Goal: Task Accomplishment & Management: Use online tool/utility

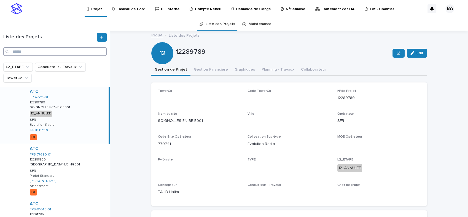
click at [46, 53] on input "Search" at bounding box center [54, 51] width 103 height 9
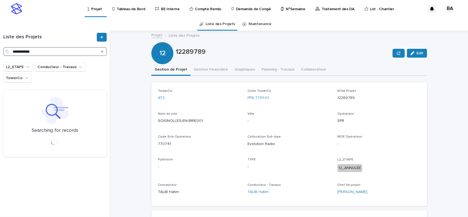
type input "**********"
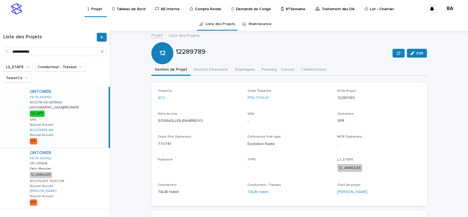
drag, startPoint x: 64, startPoint y: 108, endPoint x: 74, endPoint y: 108, distance: 9.4
click at [65, 108] on div "ONTOWER FR-75-900152 NCO-FR-02-0013425 NCO-FR-02-0013425 PARIS(MEUNIER) PARIS(M…" at bounding box center [66, 117] width 83 height 61
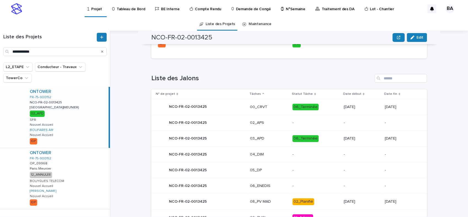
scroll to position [258, 0]
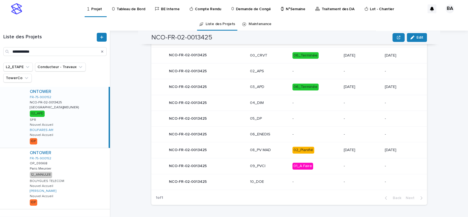
click at [224, 147] on div "NCO-FR-02-0013425 NCO-FR-02-0013425" at bounding box center [201, 149] width 90 height 11
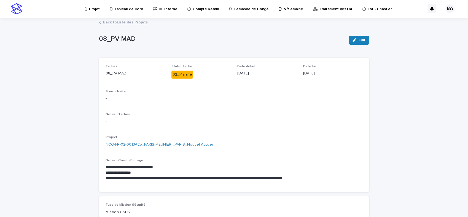
click at [115, 22] on link "Back to Liste des Projets" at bounding box center [125, 22] width 45 height 6
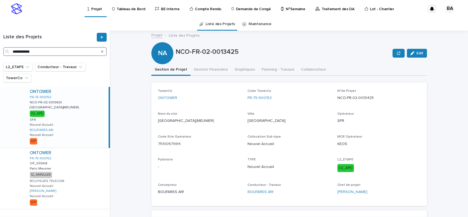
click at [68, 54] on input "**********" at bounding box center [54, 51] width 103 height 9
drag, startPoint x: 68, startPoint y: 54, endPoint x: 7, endPoint y: 47, distance: 60.8
click at [7, 47] on div "**********" at bounding box center [55, 44] width 110 height 23
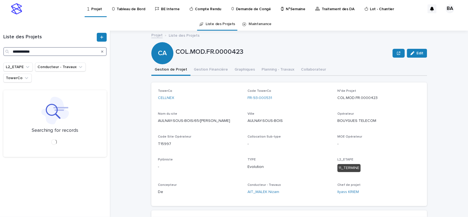
type input "**********"
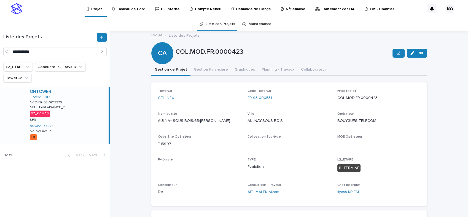
click at [88, 110] on div "ONTOWER FR-93-900173 NCO-FR-02-0013370 NCO-FR-02-0013370 NEUILLY-PLAISANCE_2 NE…" at bounding box center [66, 115] width 83 height 57
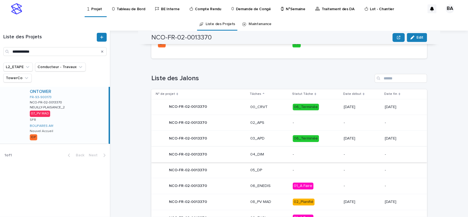
scroll to position [237, 0]
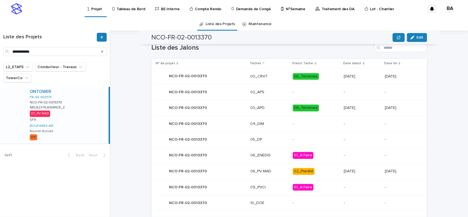
click at [214, 173] on div "NCO-FR-02-0013370 NCO-FR-02-0013370" at bounding box center [201, 171] width 90 height 11
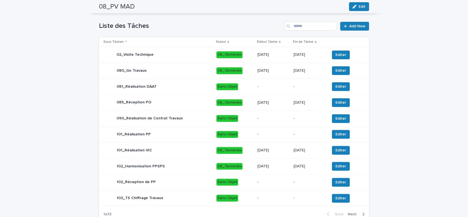
scroll to position [250, 0]
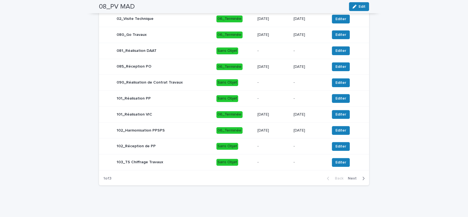
click at [353, 178] on span "Next" at bounding box center [354, 178] width 12 height 4
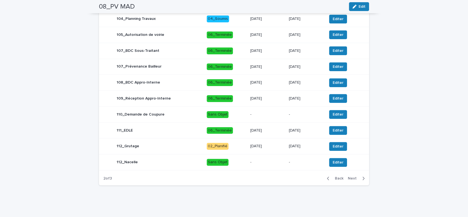
click at [355, 177] on span "Next" at bounding box center [354, 178] width 12 height 4
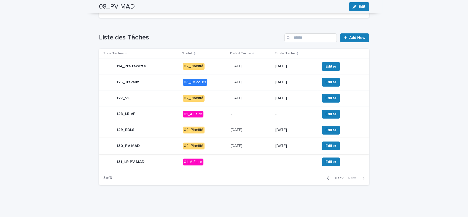
scroll to position [202, 0]
click at [163, 82] on div "125_Travaux" at bounding box center [140, 82] width 75 height 11
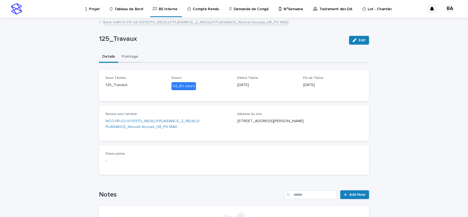
click at [130, 56] on button "Pointage" at bounding box center [129, 57] width 23 height 12
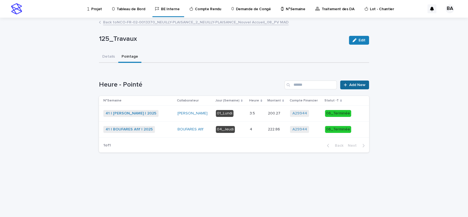
click at [353, 86] on span "Add New" at bounding box center [357, 85] width 16 height 4
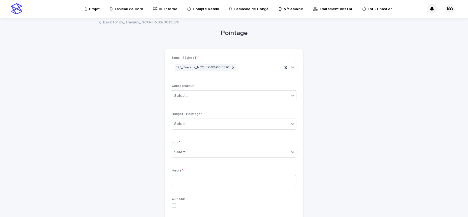
click at [290, 97] on icon at bounding box center [293, 96] width 6 height 6
type input "***"
click at [230, 105] on div "BOUFARES Afif" at bounding box center [231, 106] width 124 height 10
click at [259, 125] on div "Select..." at bounding box center [230, 123] width 117 height 9
drag, startPoint x: 177, startPoint y: 22, endPoint x: 139, endPoint y: 25, distance: 37.3
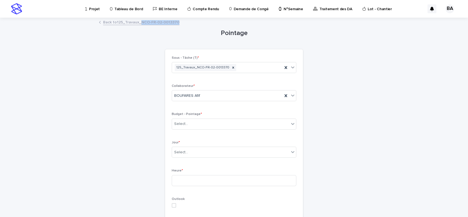
click at [139, 25] on div "Back to 125_Travaux_NCO-FR-02-0013370" at bounding box center [234, 23] width 276 height 8
copy link "NCO-FR-02-0013370"
click at [199, 122] on div "Select..." at bounding box center [230, 123] width 117 height 9
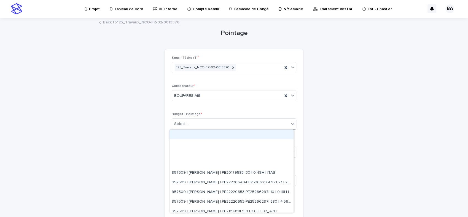
paste input "**********"
type input "**********"
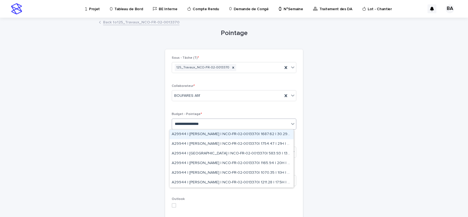
click at [256, 135] on div "A29944 | BOUFARES Afif | NCO-FR-02-0013370| 1687.62 | 30.29H | 07_PV MAD" at bounding box center [231, 135] width 124 height 10
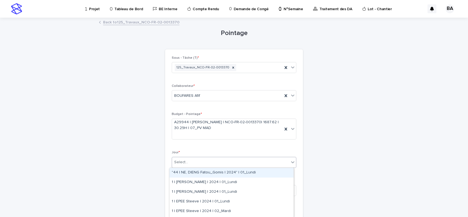
click at [219, 164] on div "Select..." at bounding box center [230, 162] width 117 height 9
type input "****"
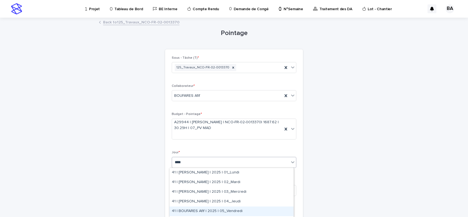
click at [223, 209] on div "41 | BOUFARES Afif | 2025 | 05_Vendredi" at bounding box center [231, 211] width 124 height 10
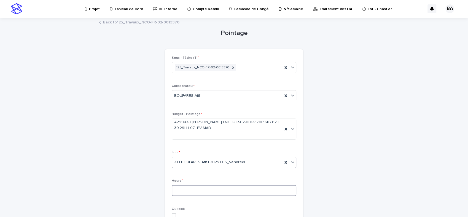
click at [208, 193] on input at bounding box center [234, 190] width 125 height 11
type input "*"
click at [222, 174] on div "Sous - Tâche (T) * 125_Travaux_NCO-FR-02-0013370 Collaborateur * BOUFARES Afif …" at bounding box center [234, 200] width 125 height 289
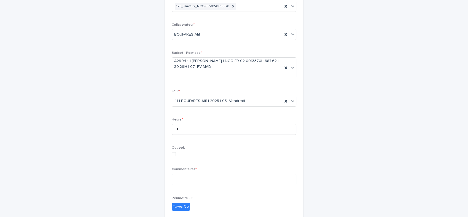
scroll to position [92, 0]
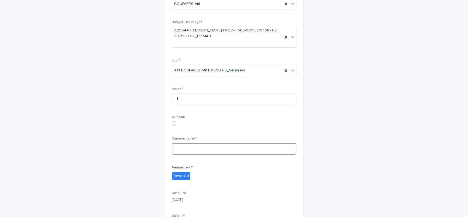
click at [197, 151] on textarea at bounding box center [234, 149] width 125 height 12
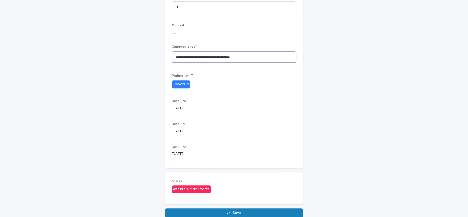
scroll to position [211, 0]
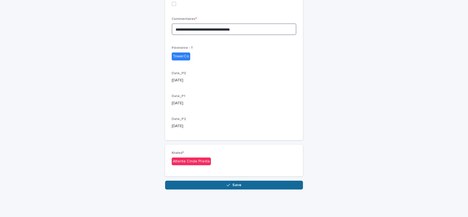
type textarea "**********"
click at [246, 184] on button "Save" at bounding box center [234, 185] width 138 height 9
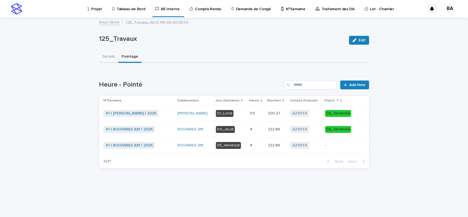
click at [164, 143] on div "41 | BOUFARES Afif | 2025 + 0" at bounding box center [138, 145] width 70 height 7
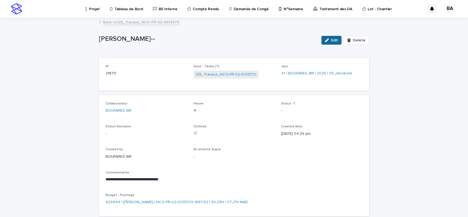
click at [331, 39] on span "Edit" at bounding box center [334, 40] width 7 height 4
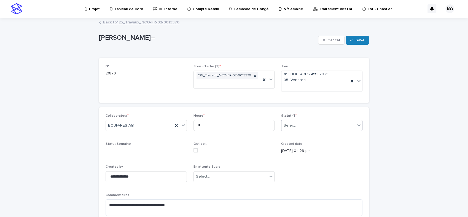
click at [343, 126] on div "Select..." at bounding box center [318, 125] width 74 height 9
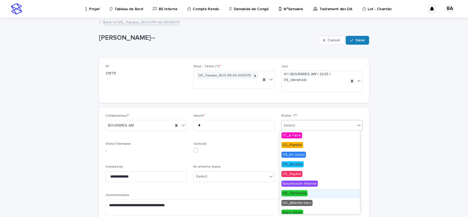
click at [293, 194] on span "06_Terminée" at bounding box center [294, 193] width 26 height 6
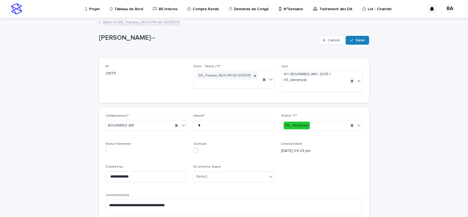
click at [322, 174] on div "**********" at bounding box center [234, 181] width 257 height 134
click at [358, 41] on span "Save" at bounding box center [360, 40] width 9 height 4
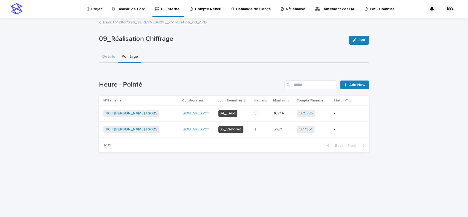
click at [117, 22] on link "Back to 12807226_SURESNES001 __Collocation_03_APD" at bounding box center [155, 22] width 104 height 6
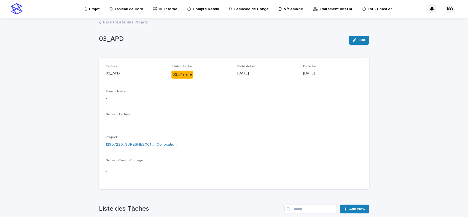
click at [121, 20] on link "Back to Liste des Projets" at bounding box center [125, 22] width 45 height 6
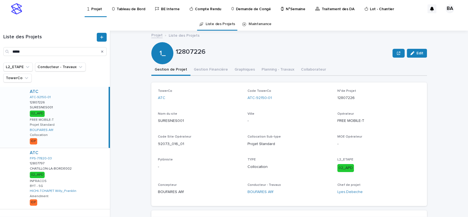
click at [137, 9] on p "Tableau de Bord" at bounding box center [131, 6] width 28 height 12
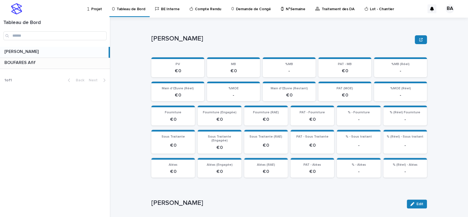
click at [75, 64] on p at bounding box center [55, 62] width 103 height 5
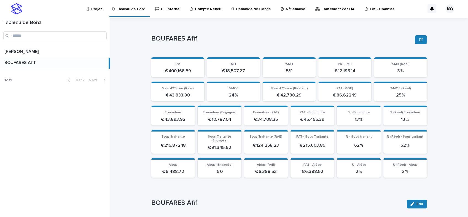
click at [286, 9] on p "N°Semaine" at bounding box center [295, 6] width 19 height 12
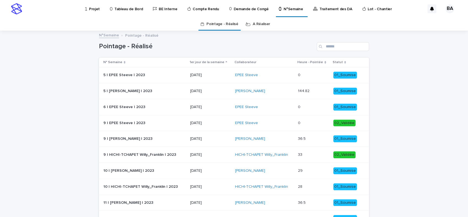
click at [256, 22] on link "A Réaliser" at bounding box center [261, 24] width 17 height 13
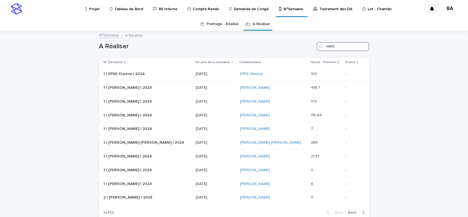
click at [327, 48] on input "Search" at bounding box center [343, 46] width 52 height 9
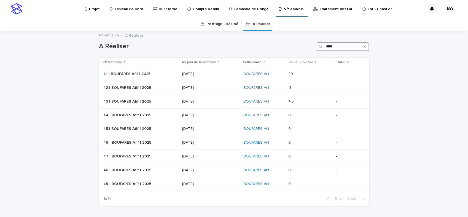
type input "****"
click at [161, 75] on p at bounding box center [140, 74] width 74 height 5
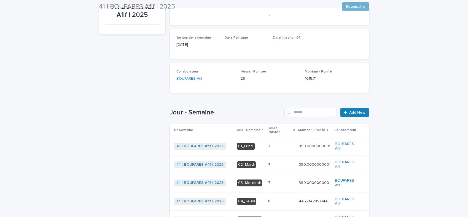
scroll to position [92, 0]
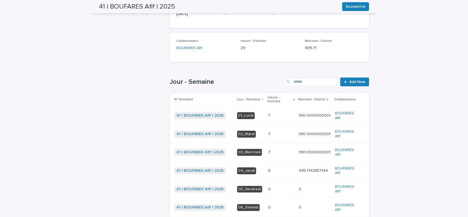
click at [276, 168] on p at bounding box center [281, 170] width 26 height 5
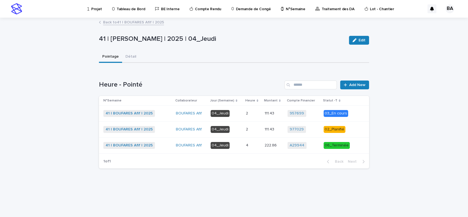
click at [256, 114] on p at bounding box center [253, 113] width 14 height 5
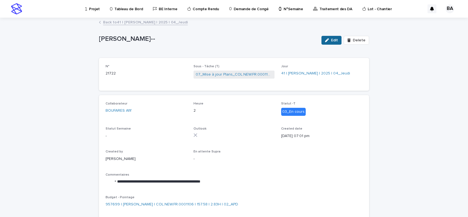
click at [335, 41] on span "Edit" at bounding box center [334, 40] width 7 height 4
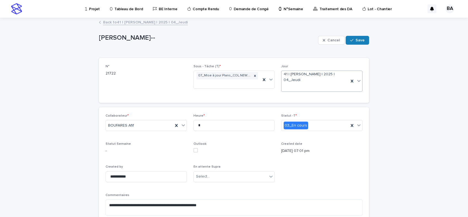
click at [357, 82] on icon at bounding box center [359, 81] width 6 height 6
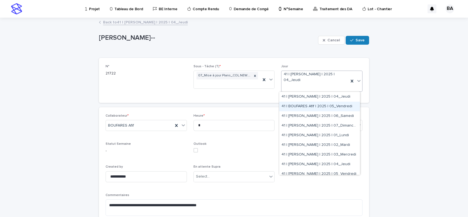
click at [335, 107] on div "41 | BOUFARES Afif | 2025 | 05_Vendredi" at bounding box center [319, 107] width 81 height 10
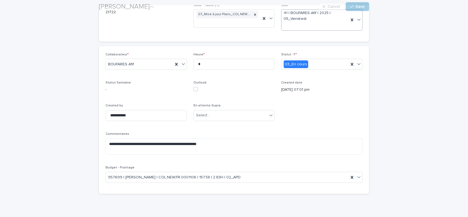
scroll to position [0, 0]
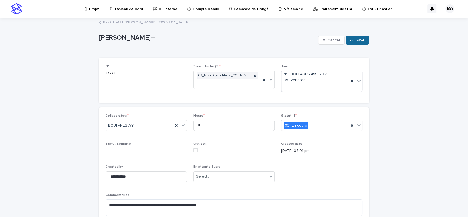
click at [354, 38] on button "Save" at bounding box center [357, 40] width 23 height 9
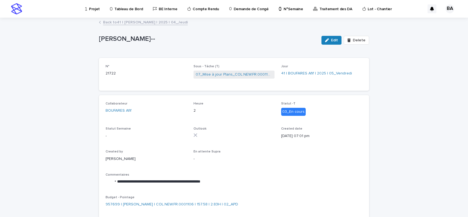
click at [130, 21] on link "Back to 41 | [PERSON_NAME] | 2025 | 04_Jeudi" at bounding box center [145, 22] width 85 height 6
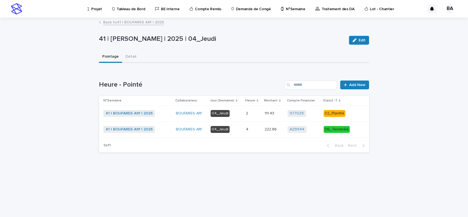
click at [131, 22] on link "Back to 41 | [PERSON_NAME] | 2025" at bounding box center [133, 22] width 61 height 6
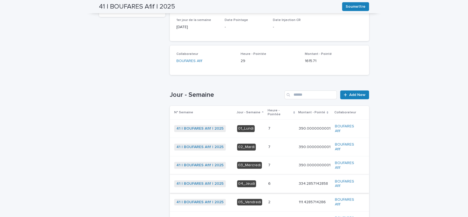
scroll to position [109, 0]
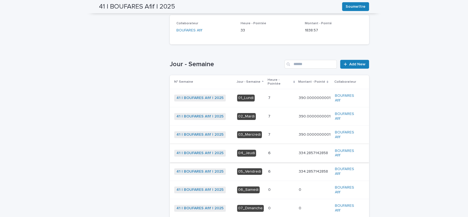
click at [278, 132] on p at bounding box center [281, 134] width 26 height 5
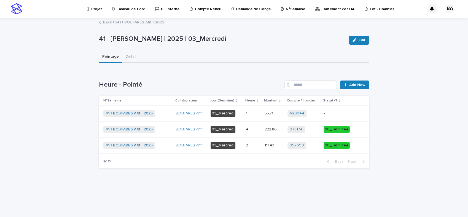
click at [107, 22] on link "Back to 41 | [PERSON_NAME] | 2025" at bounding box center [133, 22] width 61 height 6
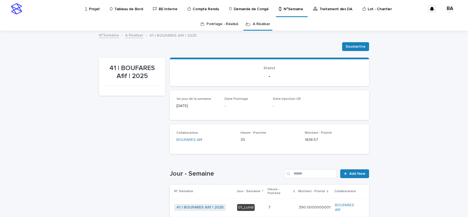
scroll to position [18, 0]
